Goal: Find specific page/section: Find specific page/section

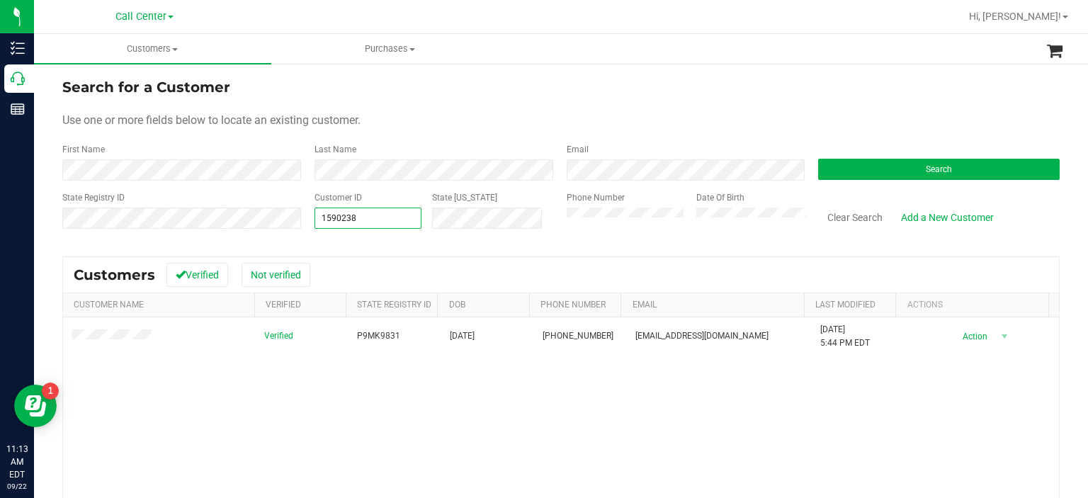
click at [369, 210] on span "1590238 1590238" at bounding box center [368, 217] width 108 height 21
click at [369, 210] on input "1590238" at bounding box center [368, 218] width 106 height 20
paste input "77506"
type input "77506"
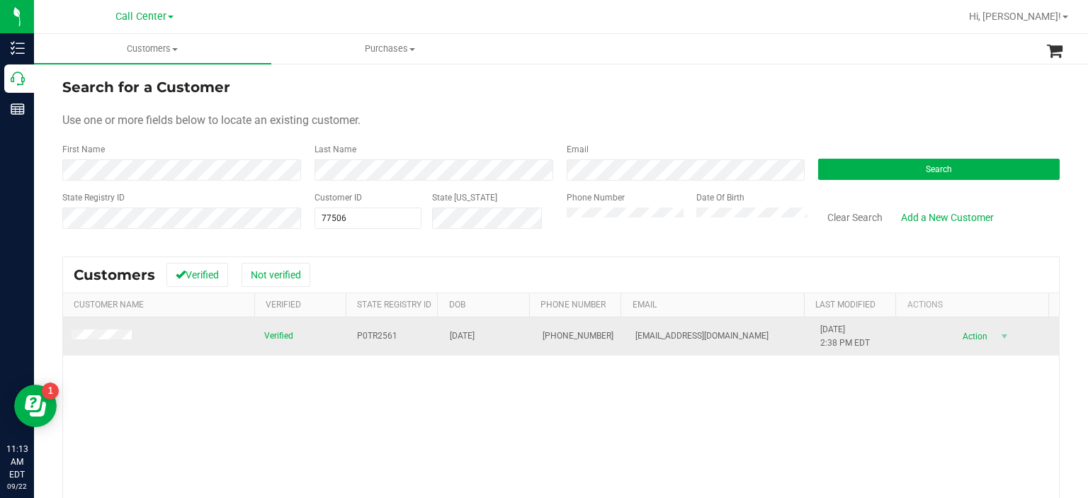
click at [365, 334] on span "P0TR2561" at bounding box center [377, 335] width 40 height 13
copy span "P0TR2561"
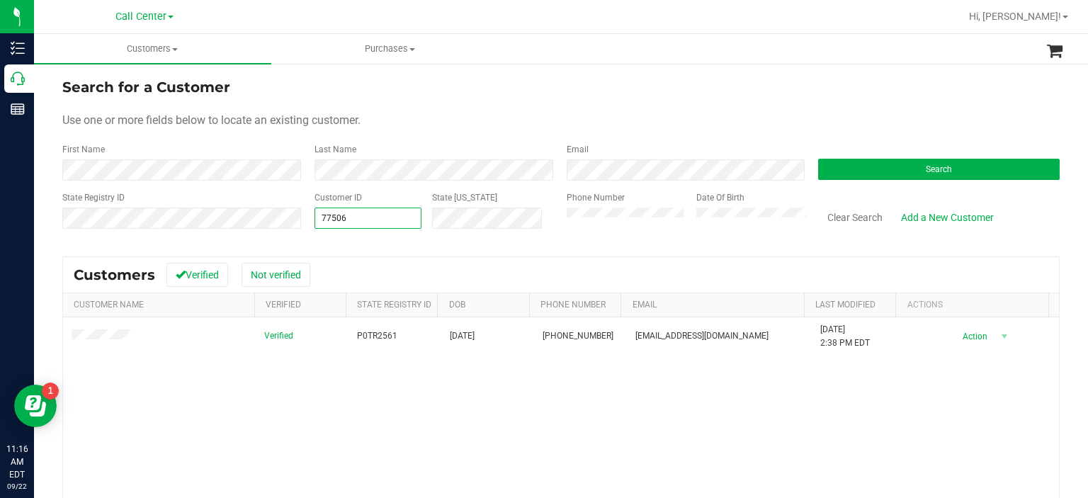
click at [417, 219] on span "77506 77506" at bounding box center [368, 217] width 108 height 21
click at [417, 219] on input "77506" at bounding box center [368, 218] width 106 height 20
paste input "1445034"
type input "1445034"
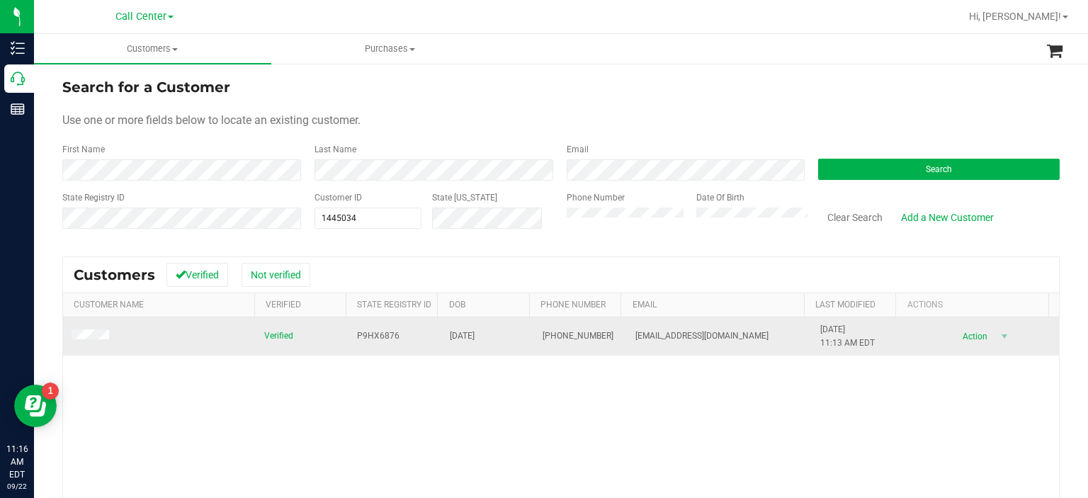
click at [376, 339] on span "P9HX6876" at bounding box center [378, 335] width 42 height 13
copy span "P9HX6876"
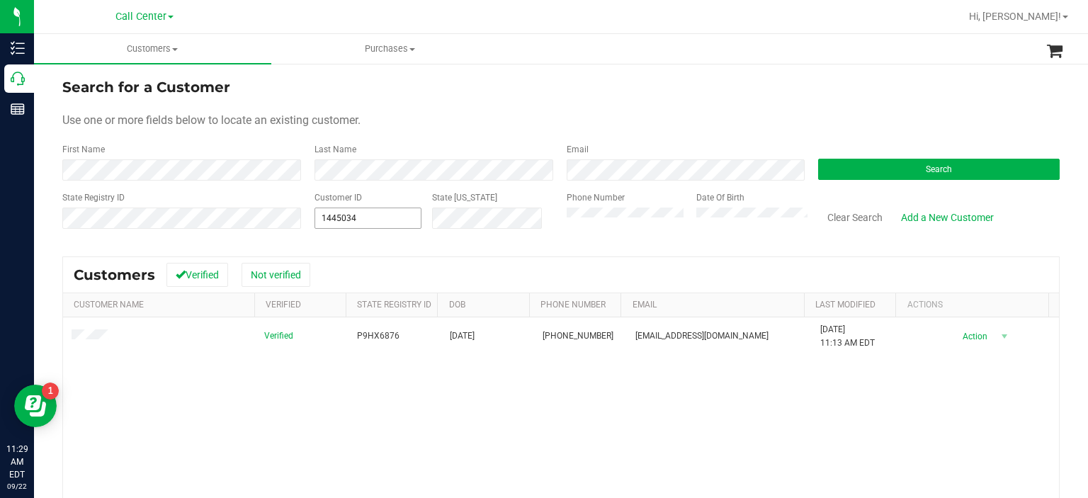
click at [382, 215] on span "1445034 1445034" at bounding box center [368, 217] width 108 height 21
click at [382, 215] on input "1445034" at bounding box center [368, 218] width 106 height 20
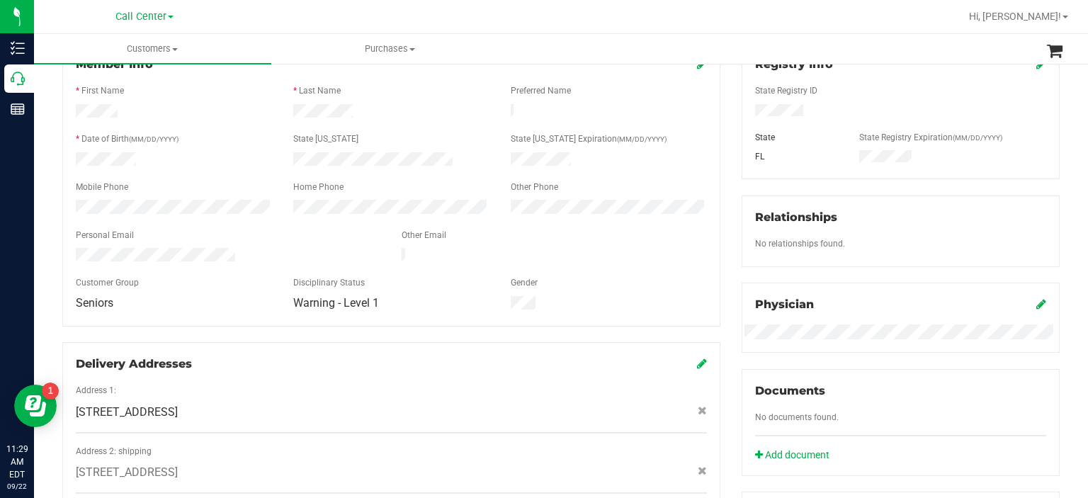
scroll to position [524, 0]
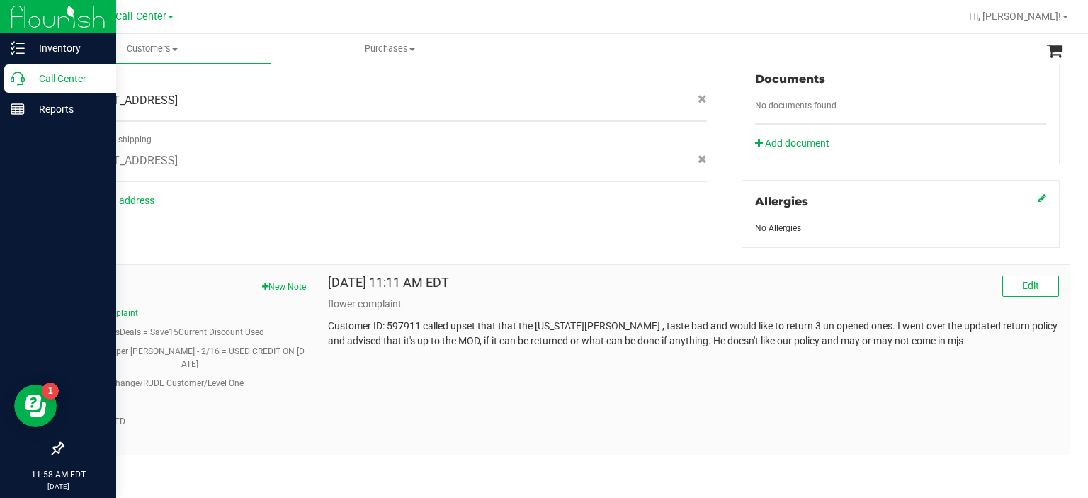
click at [49, 71] on p "Call Center" at bounding box center [67, 78] width 85 height 17
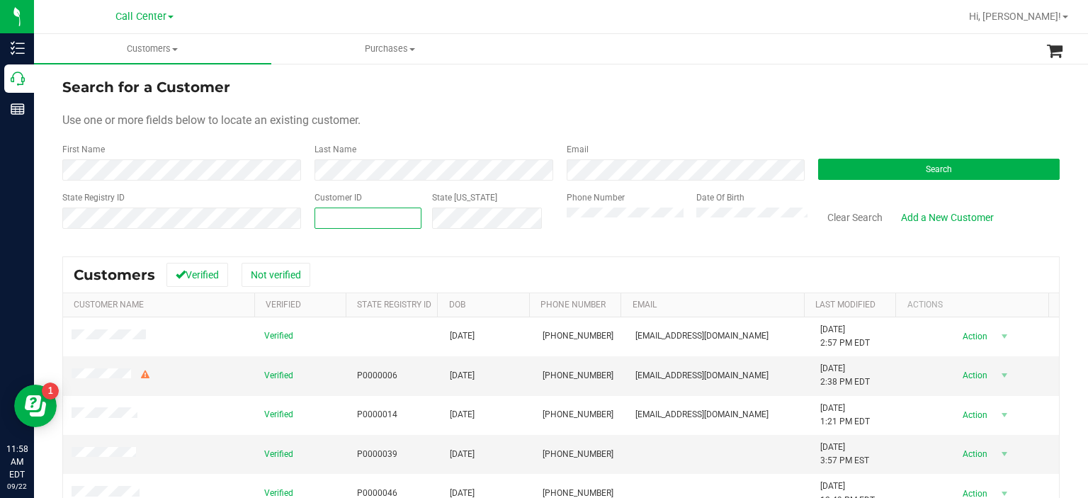
paste input "77506"
click at [372, 214] on span "77506" at bounding box center [368, 217] width 108 height 21
type input "77506"
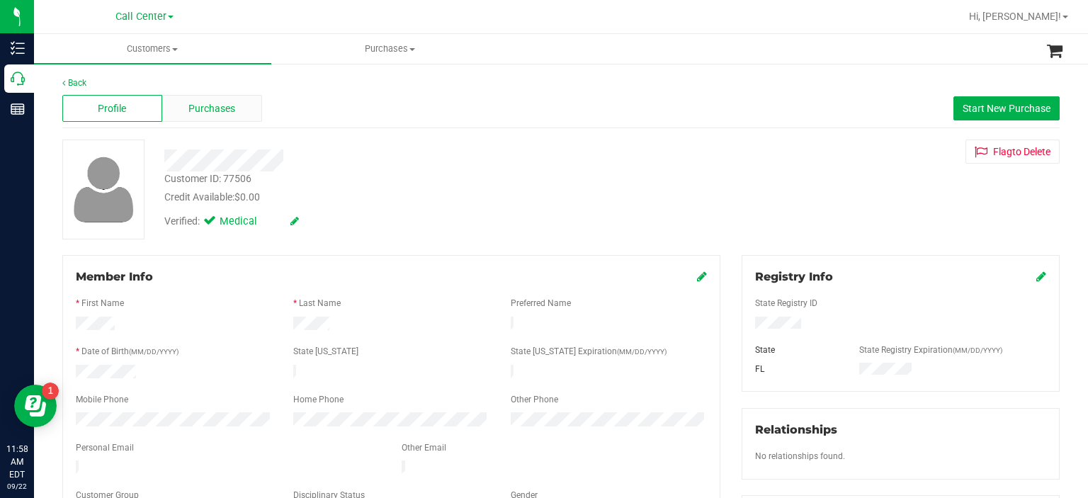
click at [221, 103] on span "Purchases" at bounding box center [211, 108] width 47 height 15
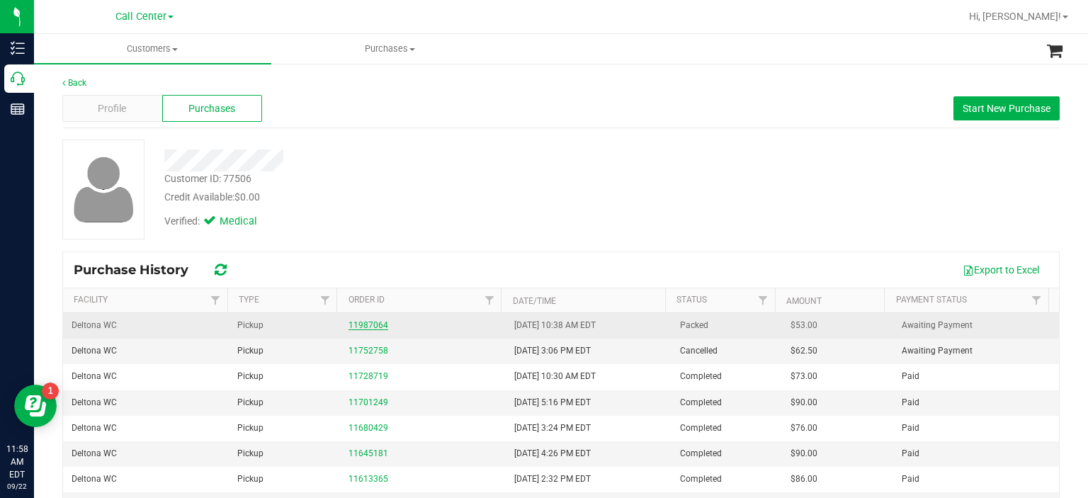
click at [370, 324] on link "11987064" at bounding box center [368, 325] width 40 height 10
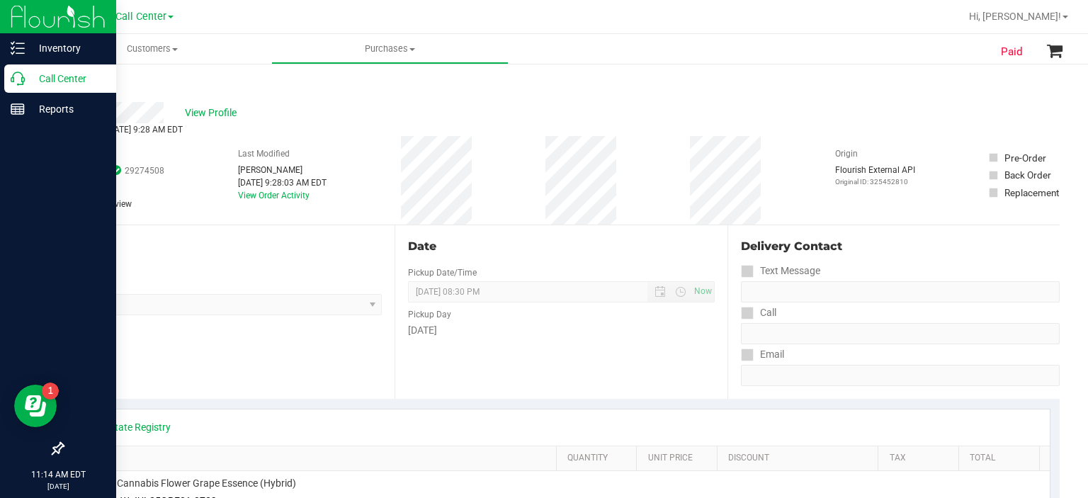
click at [36, 89] on div "Call Center" at bounding box center [60, 78] width 112 height 28
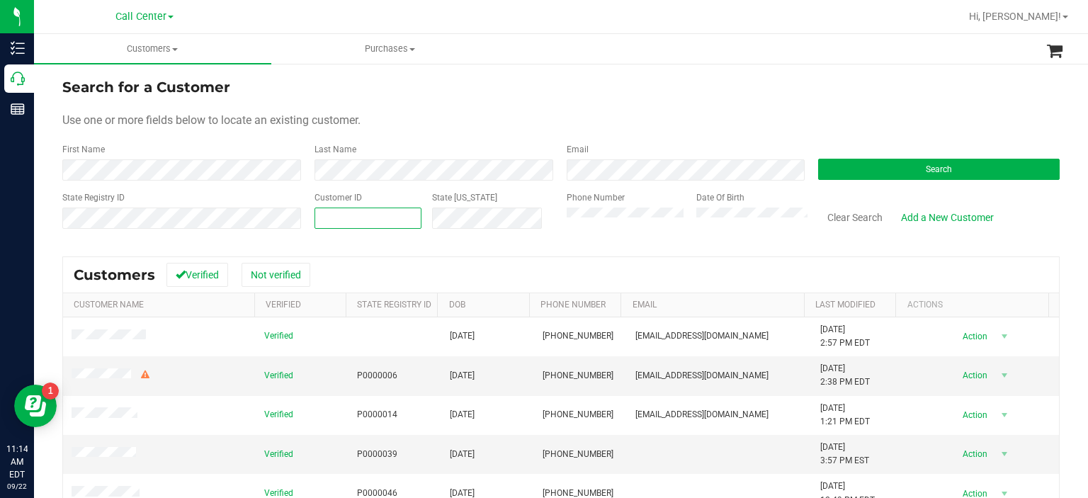
click at [380, 217] on span at bounding box center [368, 217] width 108 height 21
paste input "120251"
type input "120251"
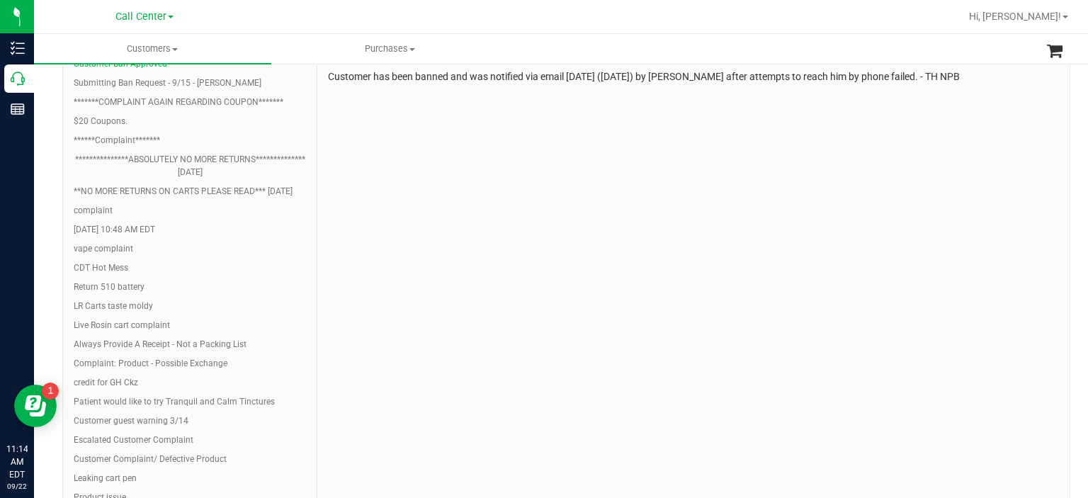
scroll to position [715, 0]
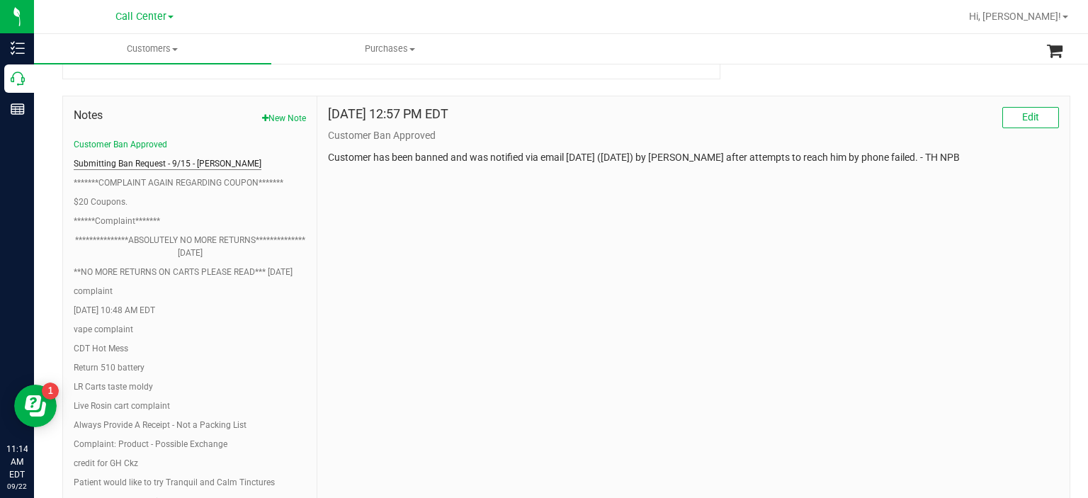
click at [170, 157] on button "Submitting Ban Request - 9/15 - Alex Coons" at bounding box center [168, 163] width 188 height 13
click at [195, 157] on button "Submitting Ban Request - 9/15 - Alex Coons" at bounding box center [168, 163] width 188 height 13
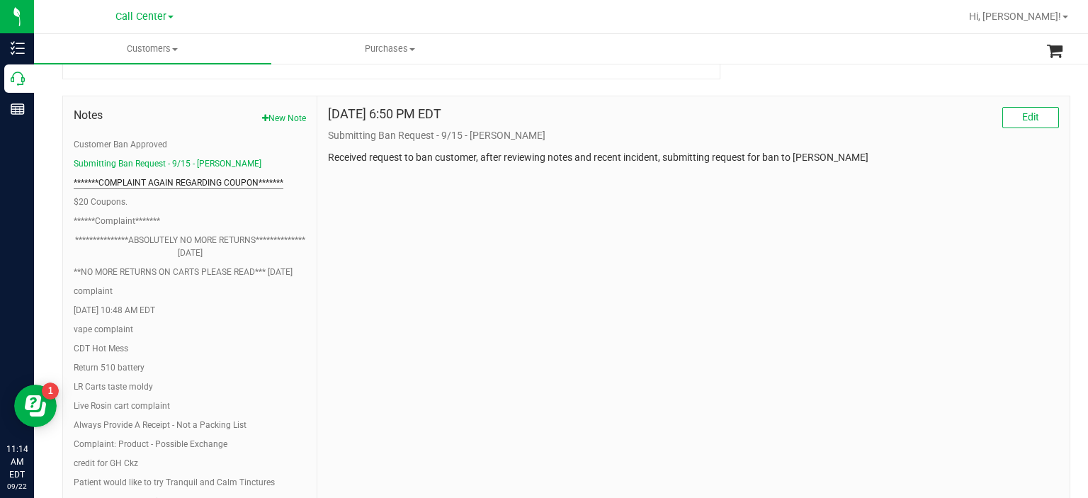
click at [199, 176] on button "*******COMPLAINT AGAIN REGARDING COUPON*******" at bounding box center [179, 182] width 210 height 13
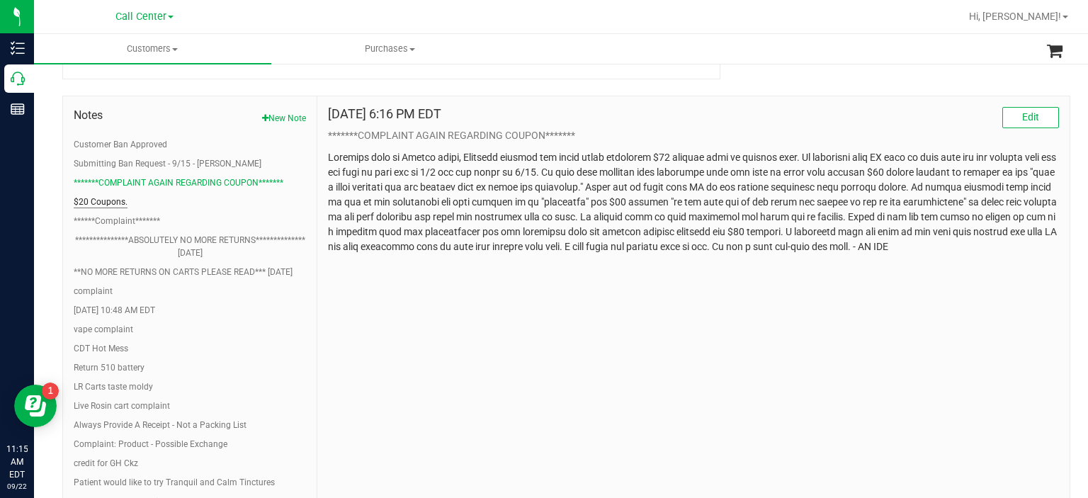
click at [99, 195] on button "$20 Coupons." at bounding box center [101, 201] width 54 height 13
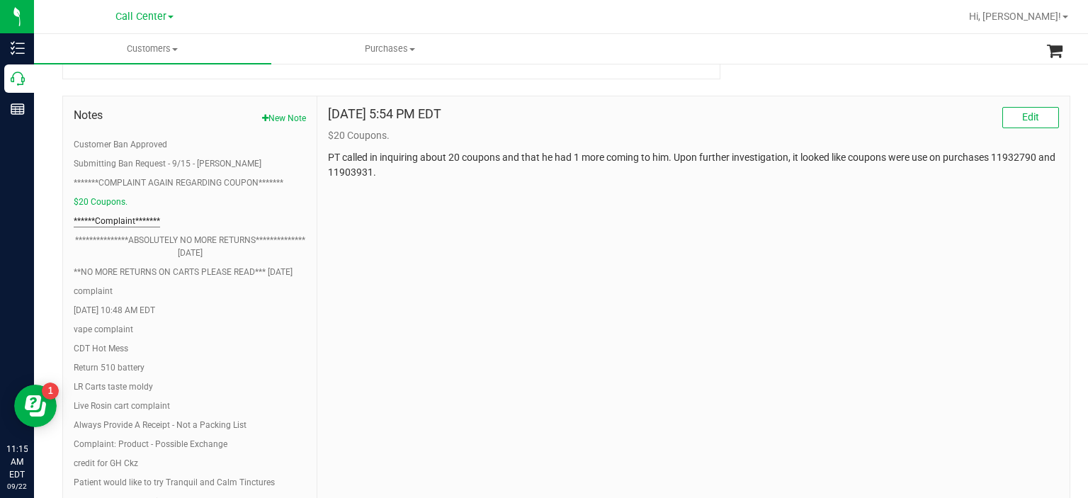
click at [122, 215] on button "******Complaint*******" at bounding box center [117, 221] width 86 height 13
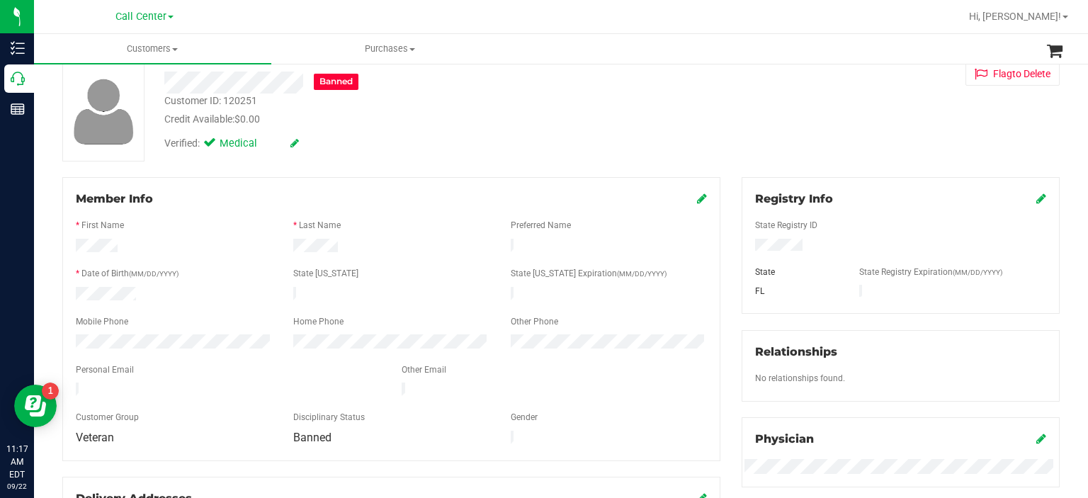
scroll to position [0, 0]
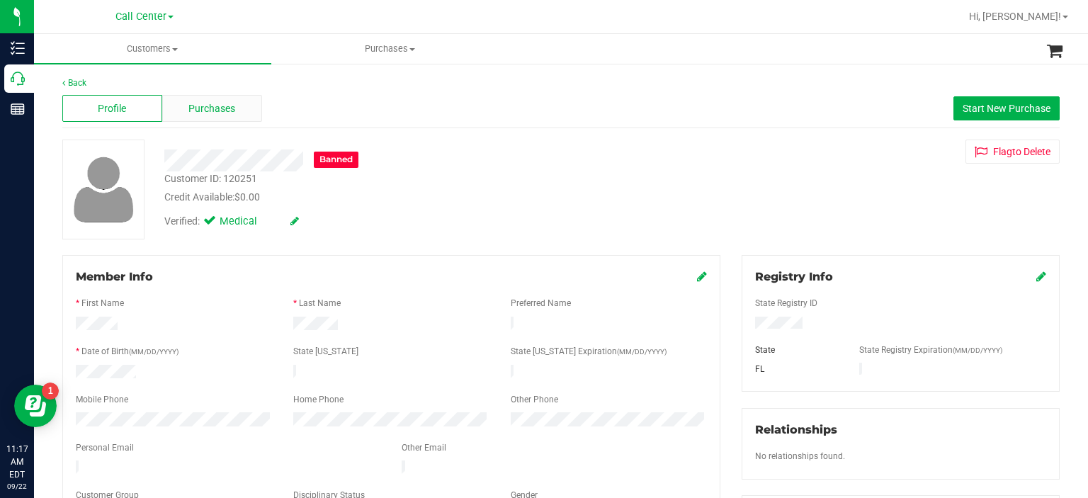
click at [229, 109] on span "Purchases" at bounding box center [211, 108] width 47 height 15
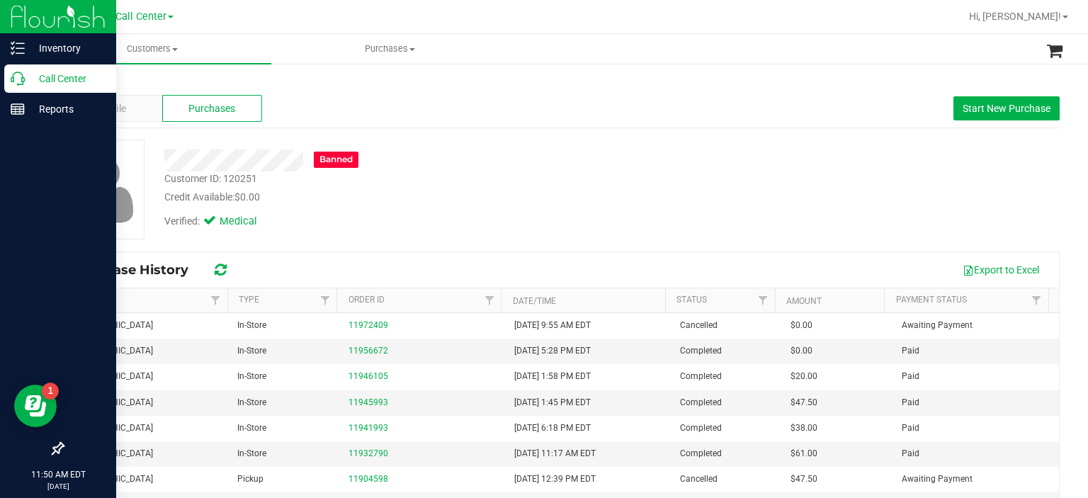
click at [14, 237] on div at bounding box center [58, 279] width 116 height 309
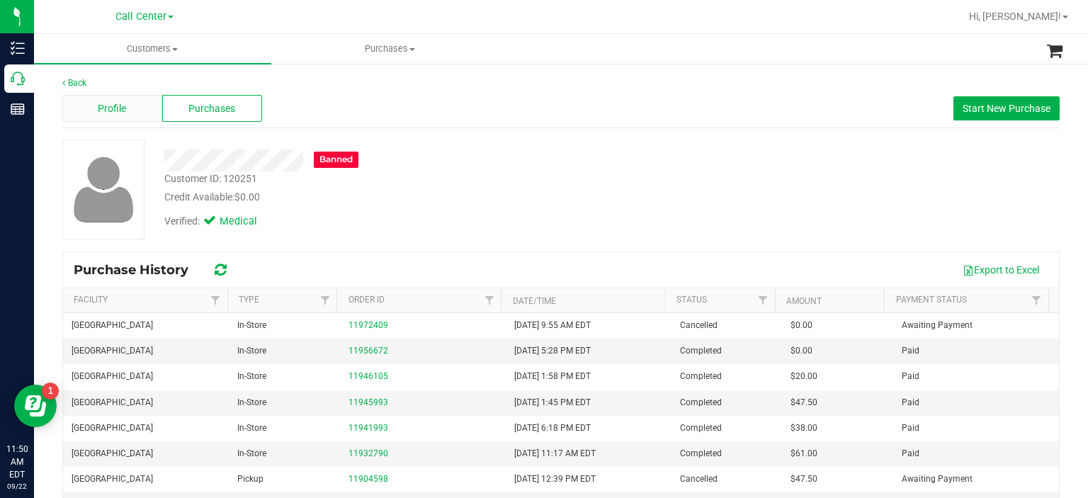
click at [147, 109] on div "Profile" at bounding box center [112, 108] width 100 height 27
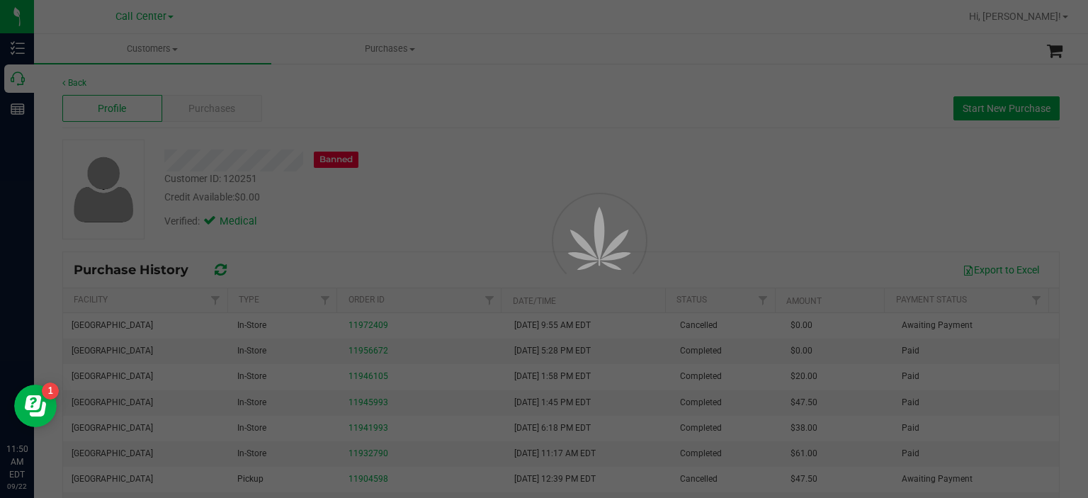
click at [331, 492] on div at bounding box center [544, 249] width 1088 height 498
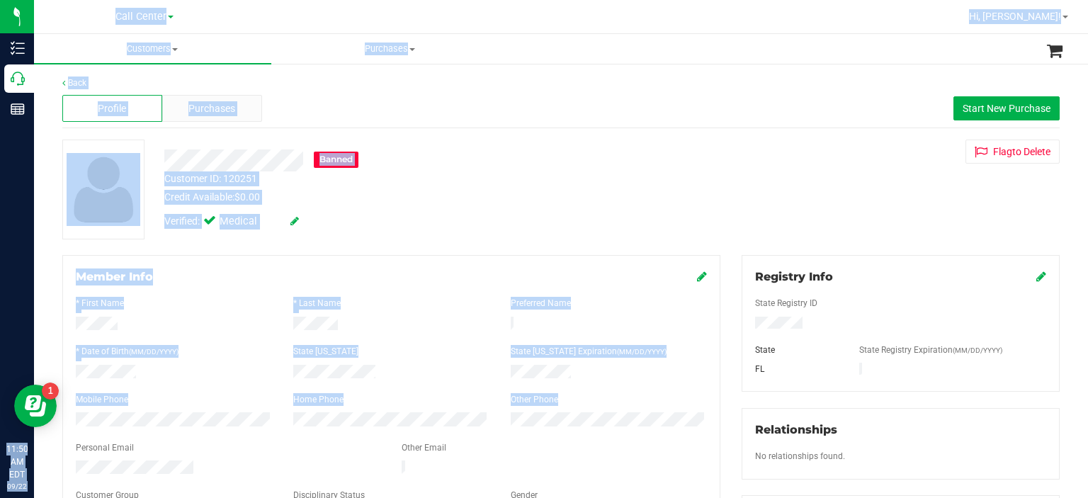
click at [130, 416] on div "Inventory Call Center Reports 11:50 AM EDT 09/22/2025 09/22 Call Center Hi, Chr…" at bounding box center [544, 249] width 1088 height 498
